Goal: Information Seeking & Learning: Learn about a topic

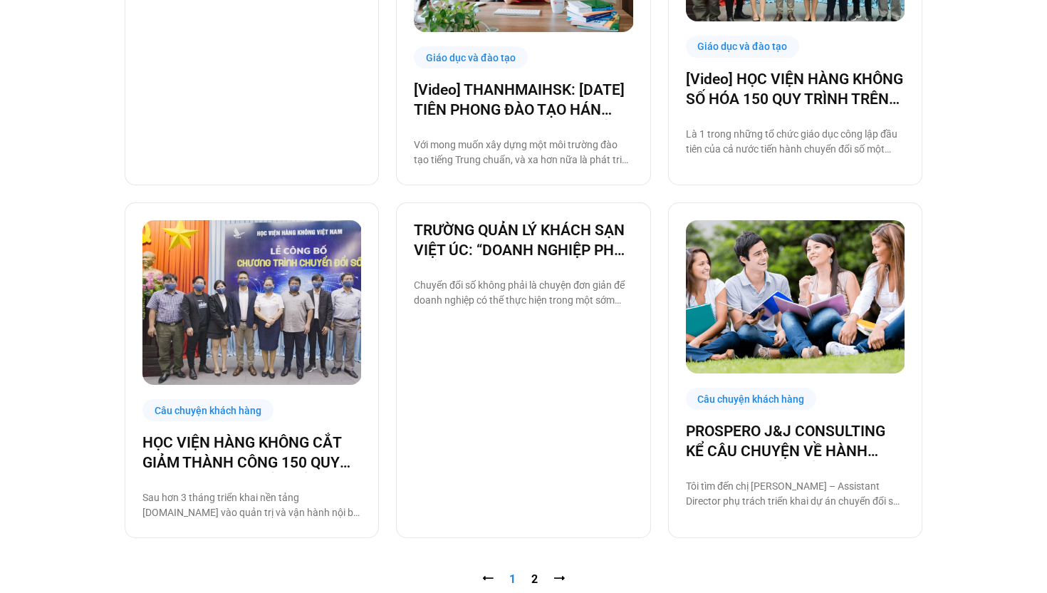
scroll to position [1635, 0]
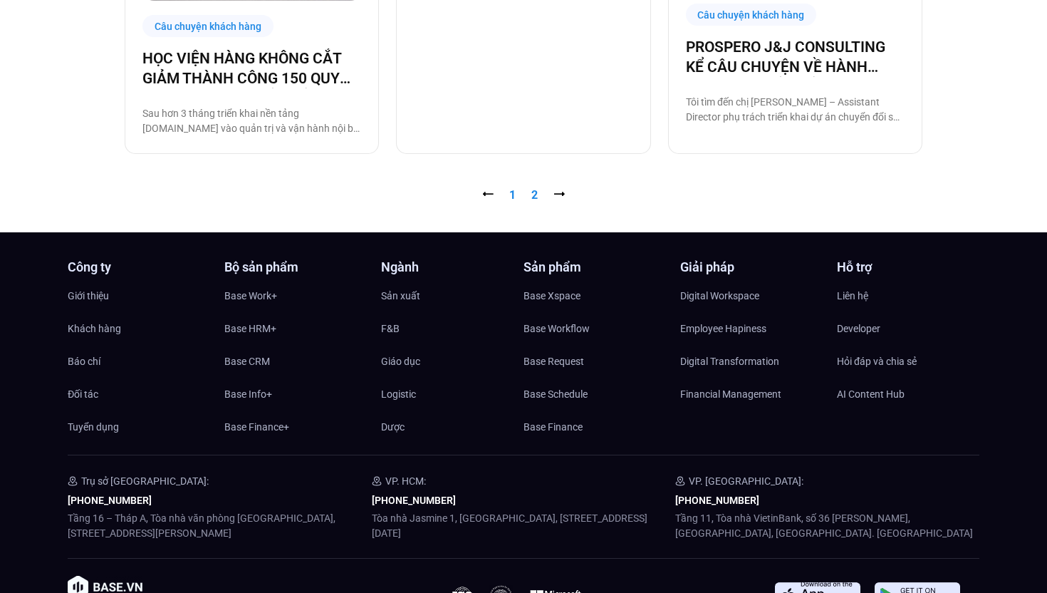
click at [535, 198] on link "Trang 2" at bounding box center [535, 195] width 6 height 14
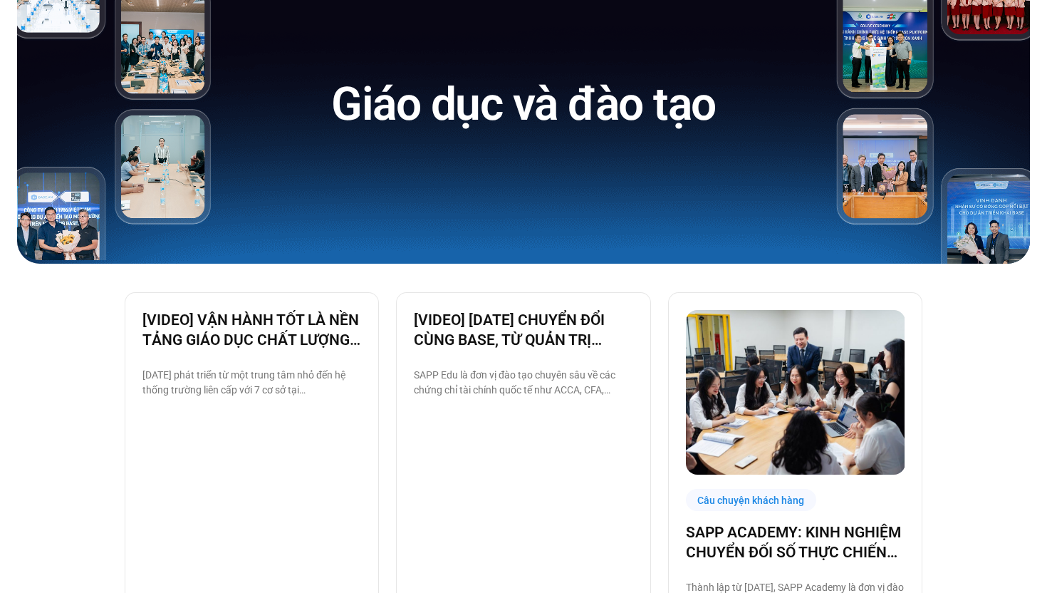
scroll to position [102, 0]
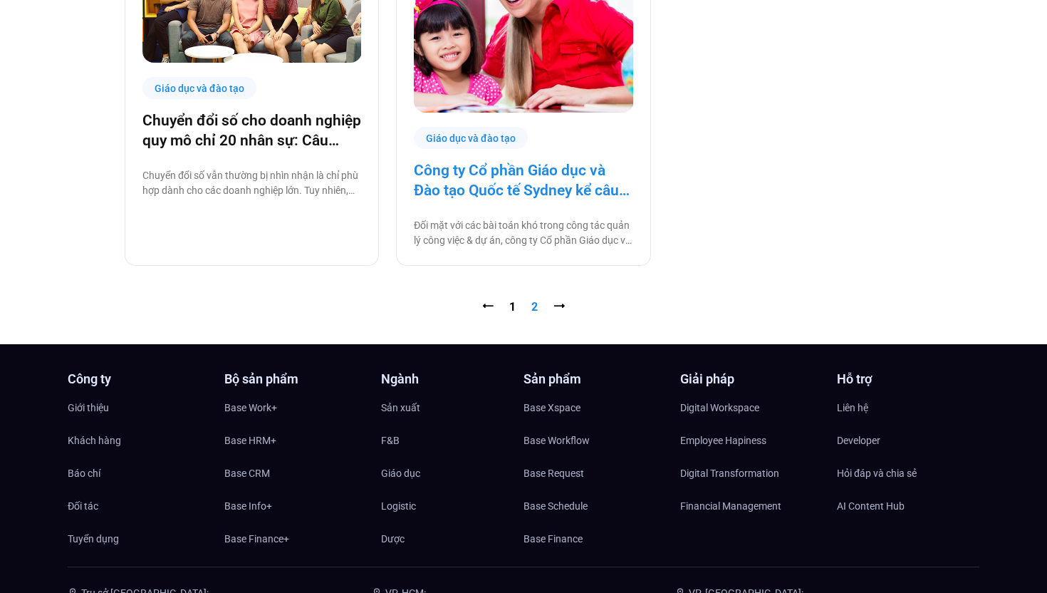
scroll to position [430, 0]
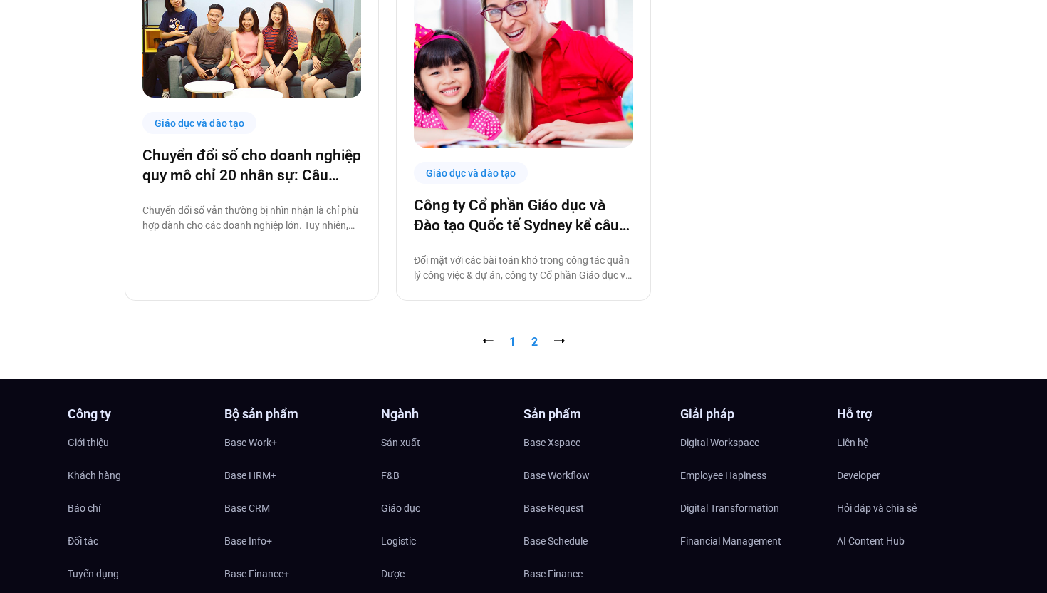
click at [512, 348] on link "Trang 1" at bounding box center [512, 342] width 6 height 14
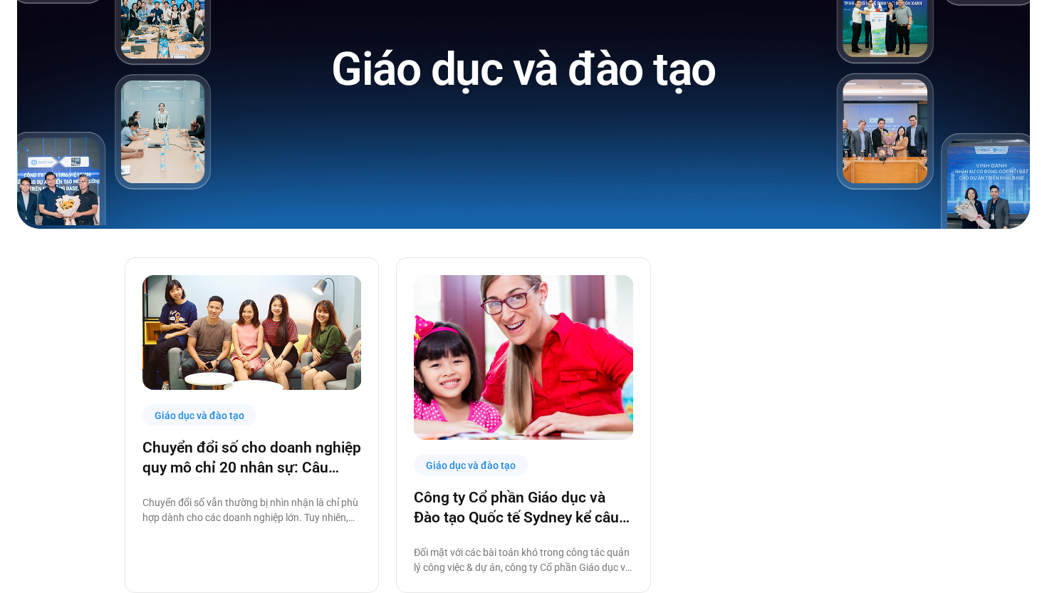
scroll to position [0, 0]
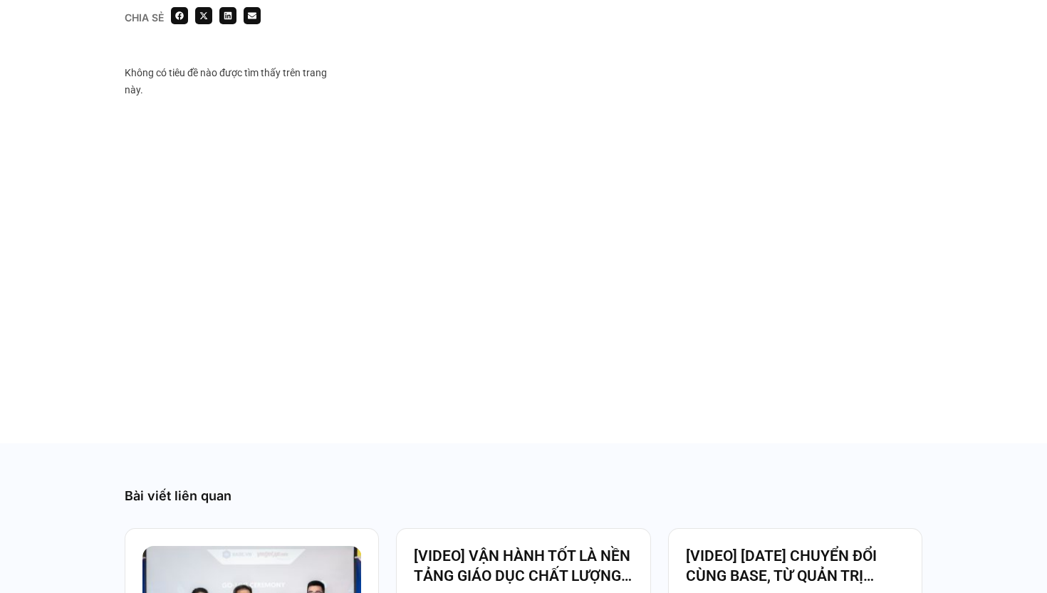
scroll to position [828, 0]
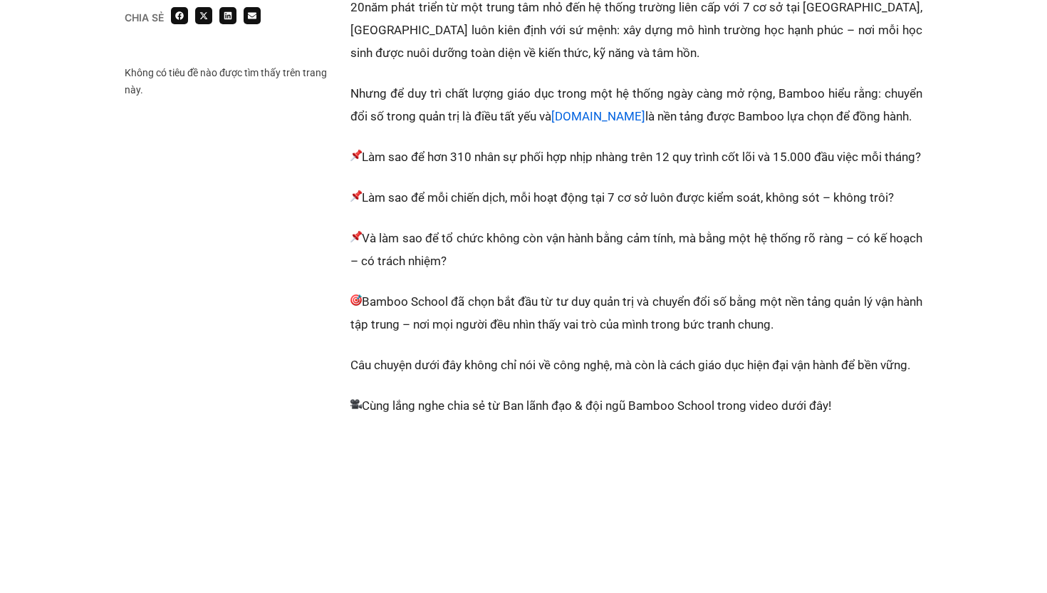
scroll to position [341, 0]
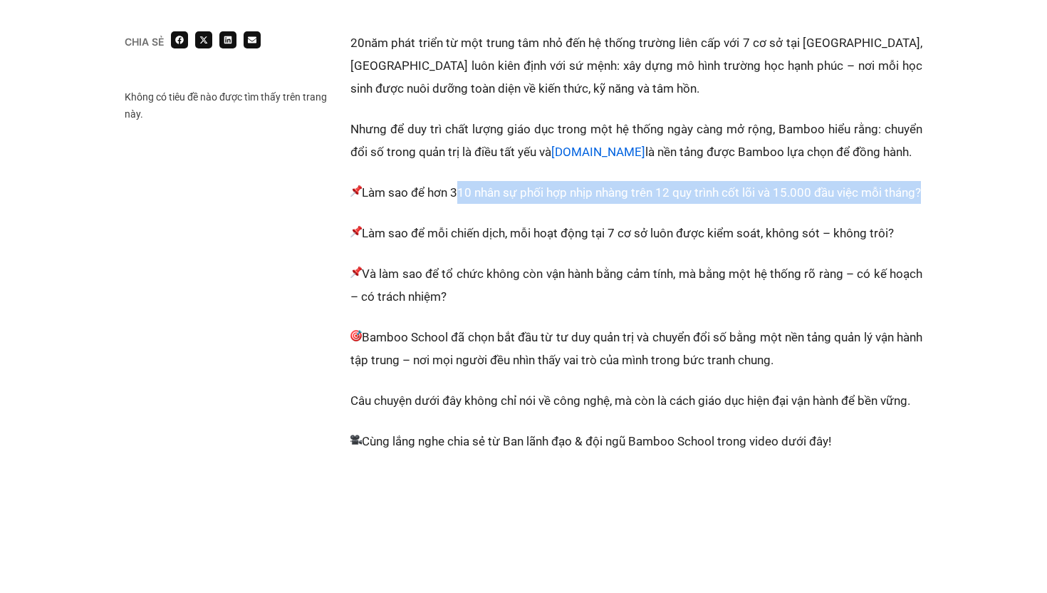
drag, startPoint x: 463, startPoint y: 191, endPoint x: 380, endPoint y: 214, distance: 85.9
click at [380, 204] on p "Làm sao để hơn 310 nhân sự phối hợp nhịp nhàng trên 12 quy trình cốt lõi và 15.…" at bounding box center [637, 192] width 572 height 23
copy p "310 nhân sự phối hợp nhịp nhàng trên 12 quy trình cốt lõi và 15.000 đầu việc mỗ…"
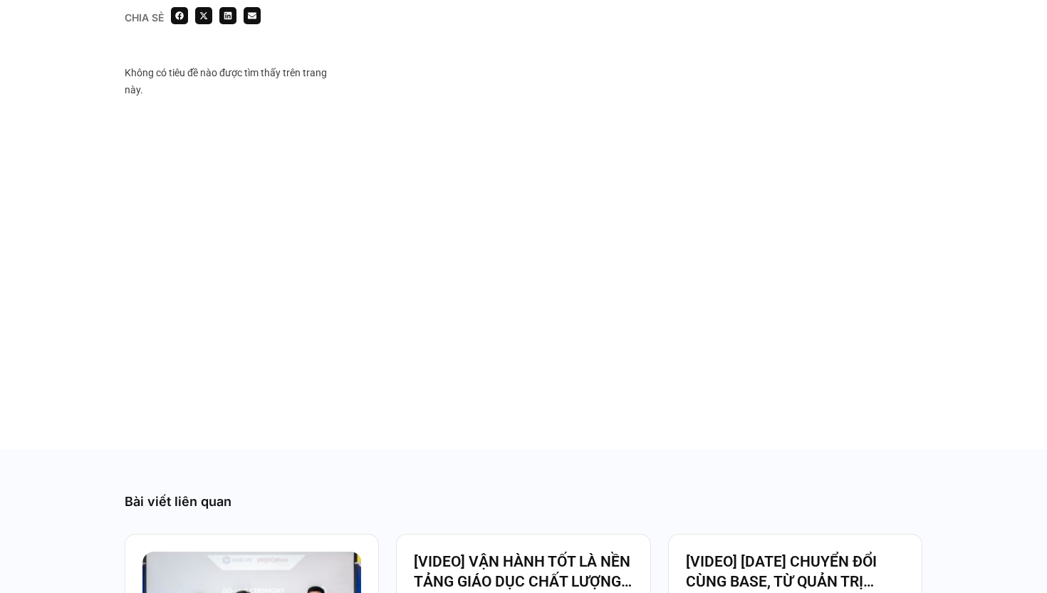
scroll to position [820, 0]
